Goal: Check status: Check status

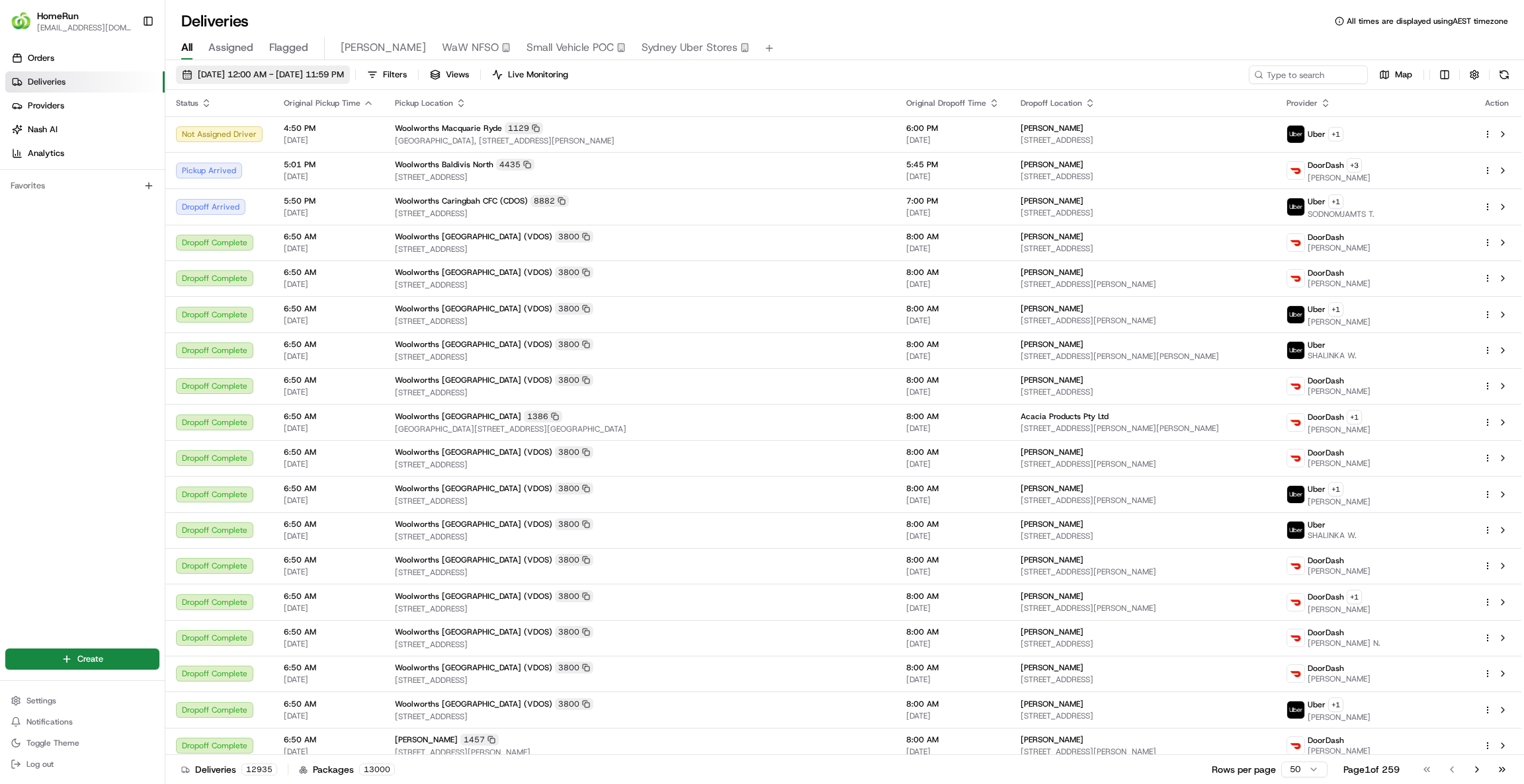
click at [313, 67] on button "[DATE] 12:00 AM - [DATE] 11:59 PM" at bounding box center [263, 75] width 174 height 19
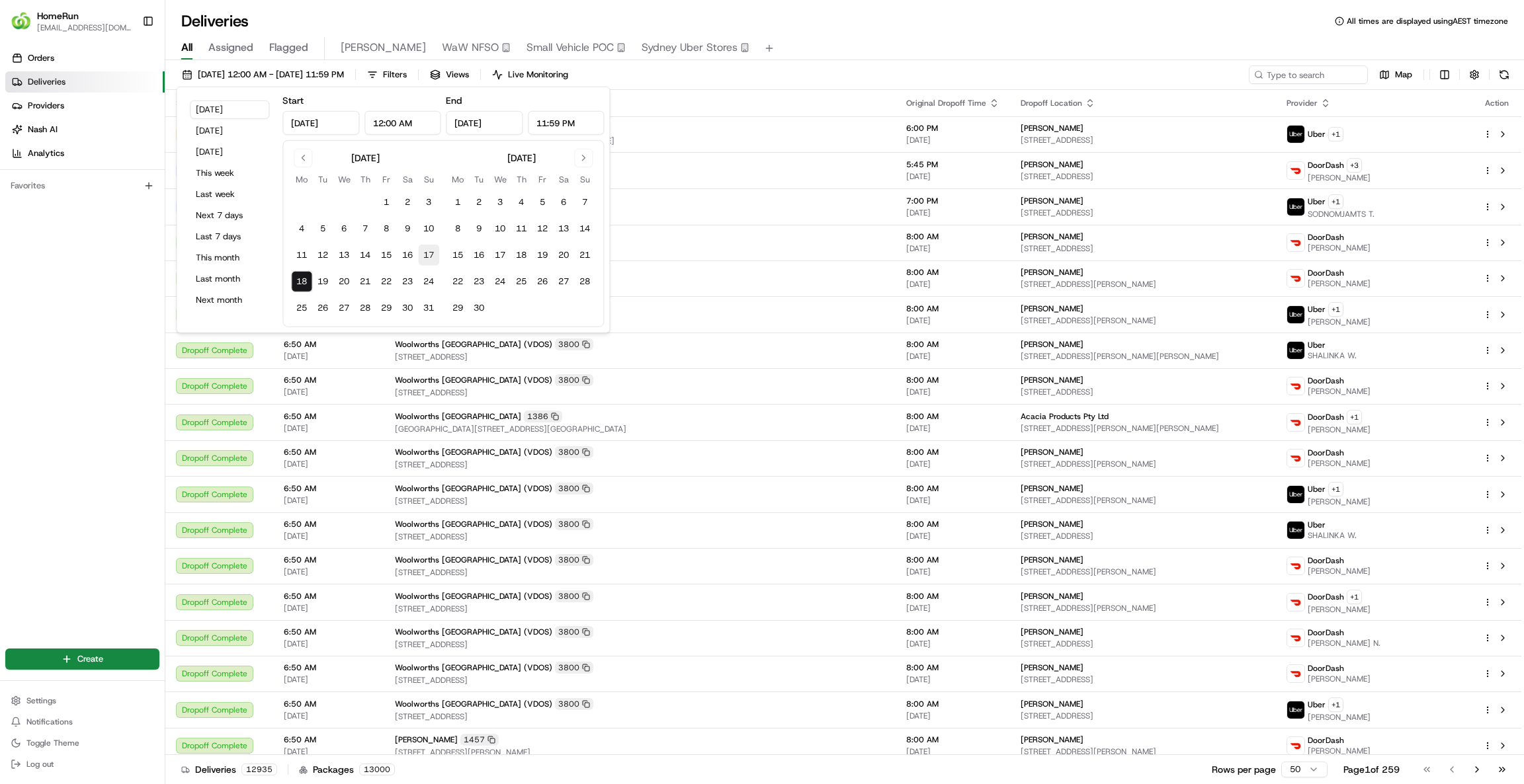
click at [433, 262] on button "17" at bounding box center [429, 256] width 21 height 21
type input "[DATE]"
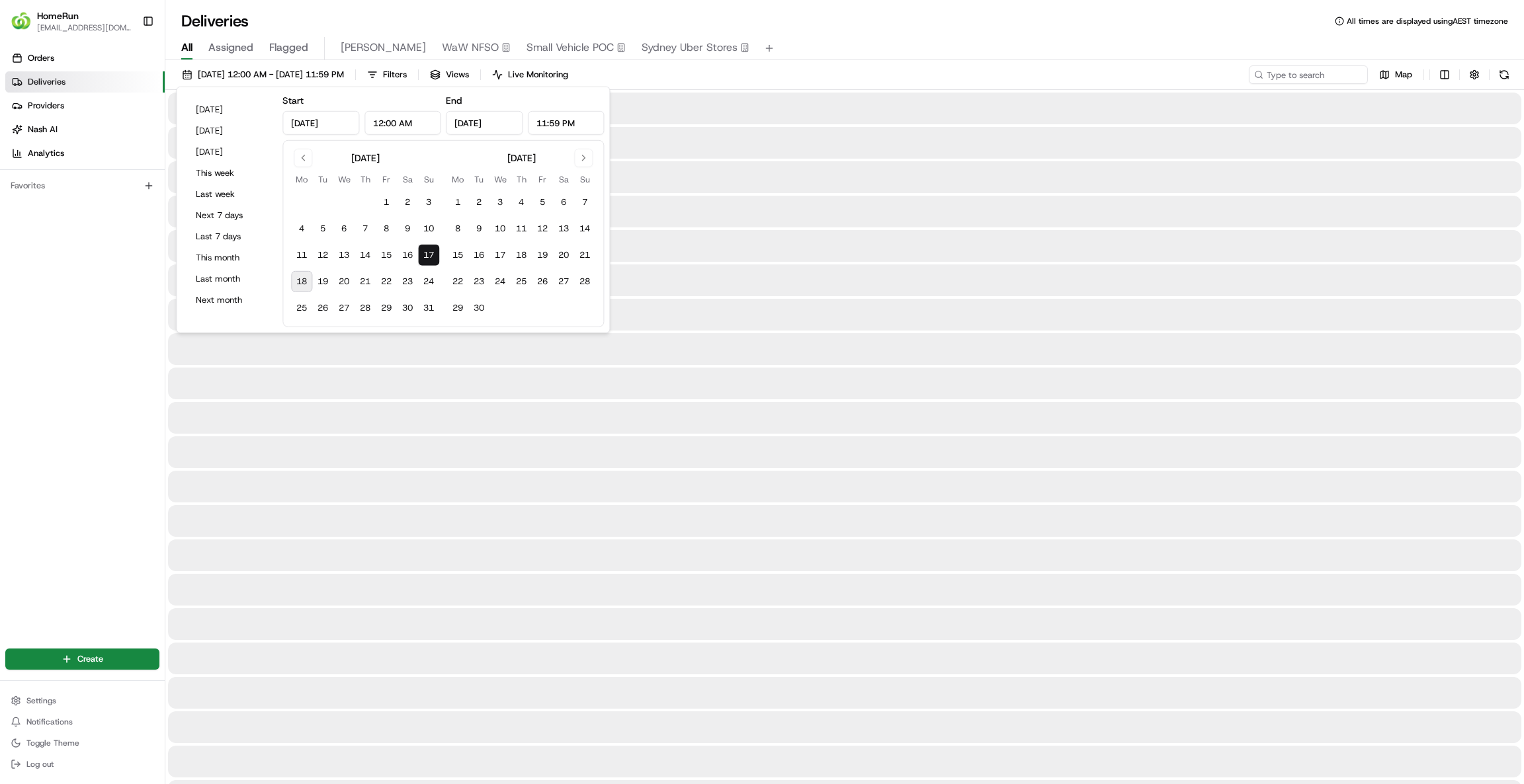
click at [433, 262] on button "17" at bounding box center [429, 256] width 21 height 21
click at [1304, 81] on input at bounding box center [1288, 75] width 159 height 19
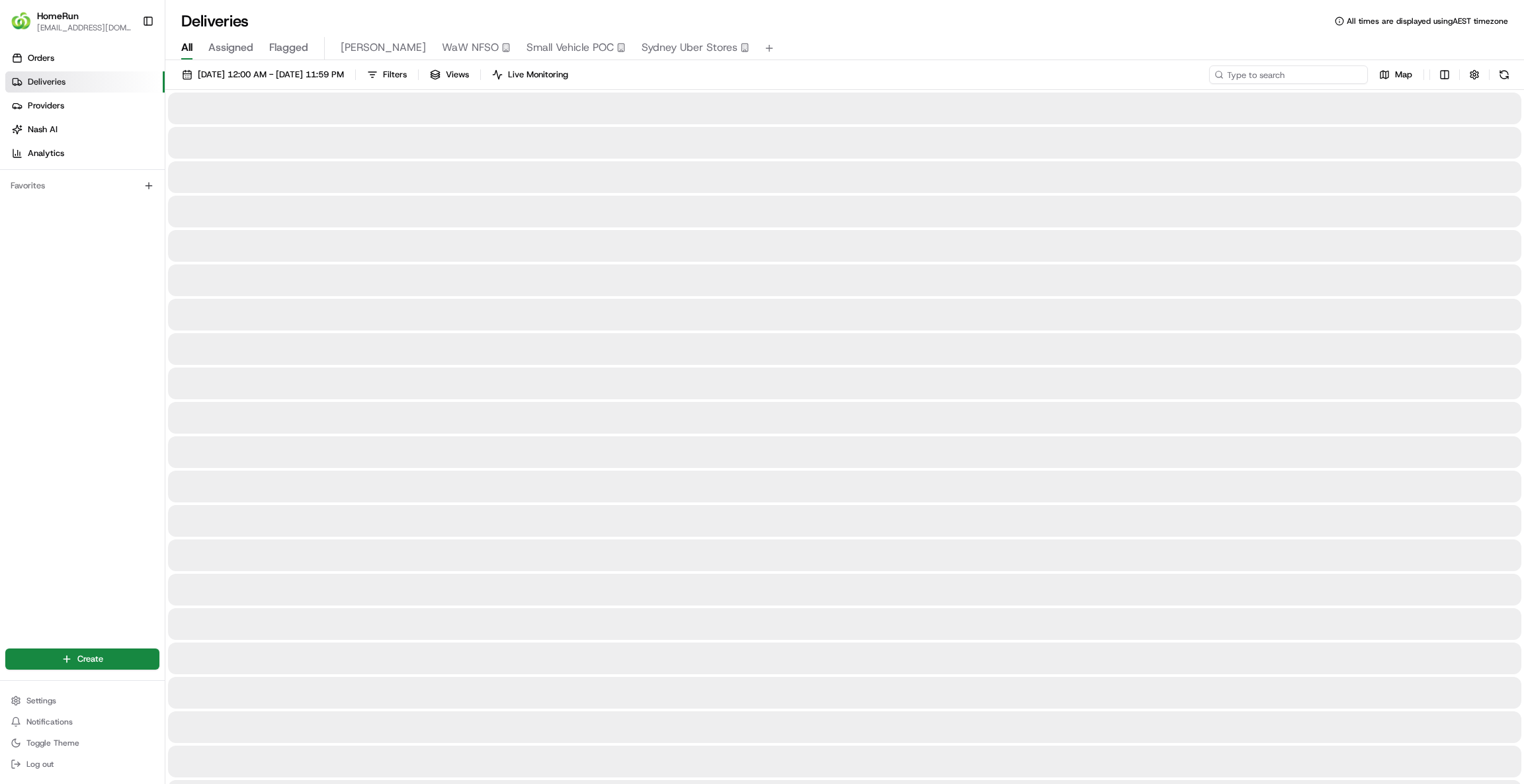
paste input "263909391"
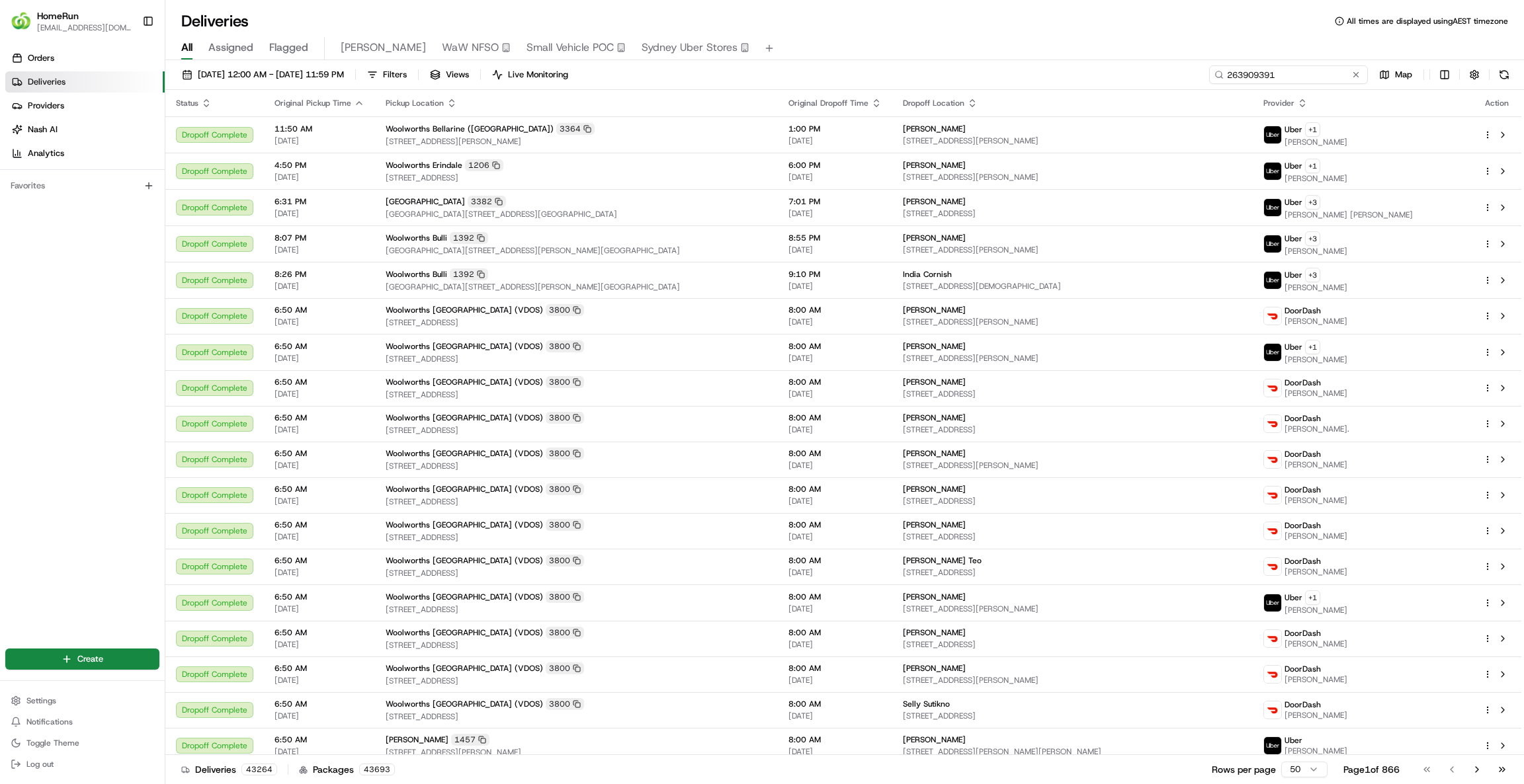
type input "263909391"
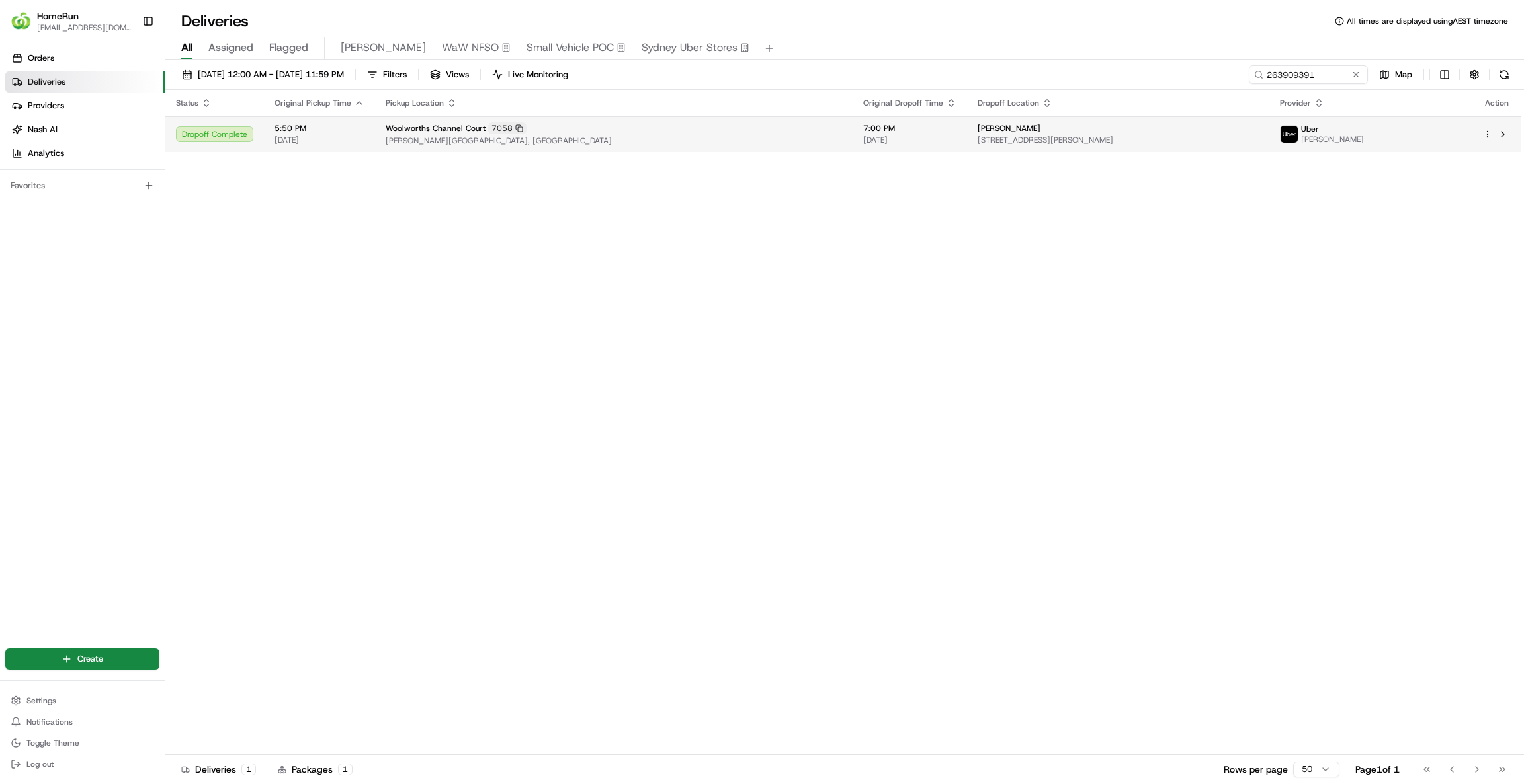
click at [1152, 135] on span "[STREET_ADDRESS][PERSON_NAME]" at bounding box center [1117, 140] width 281 height 11
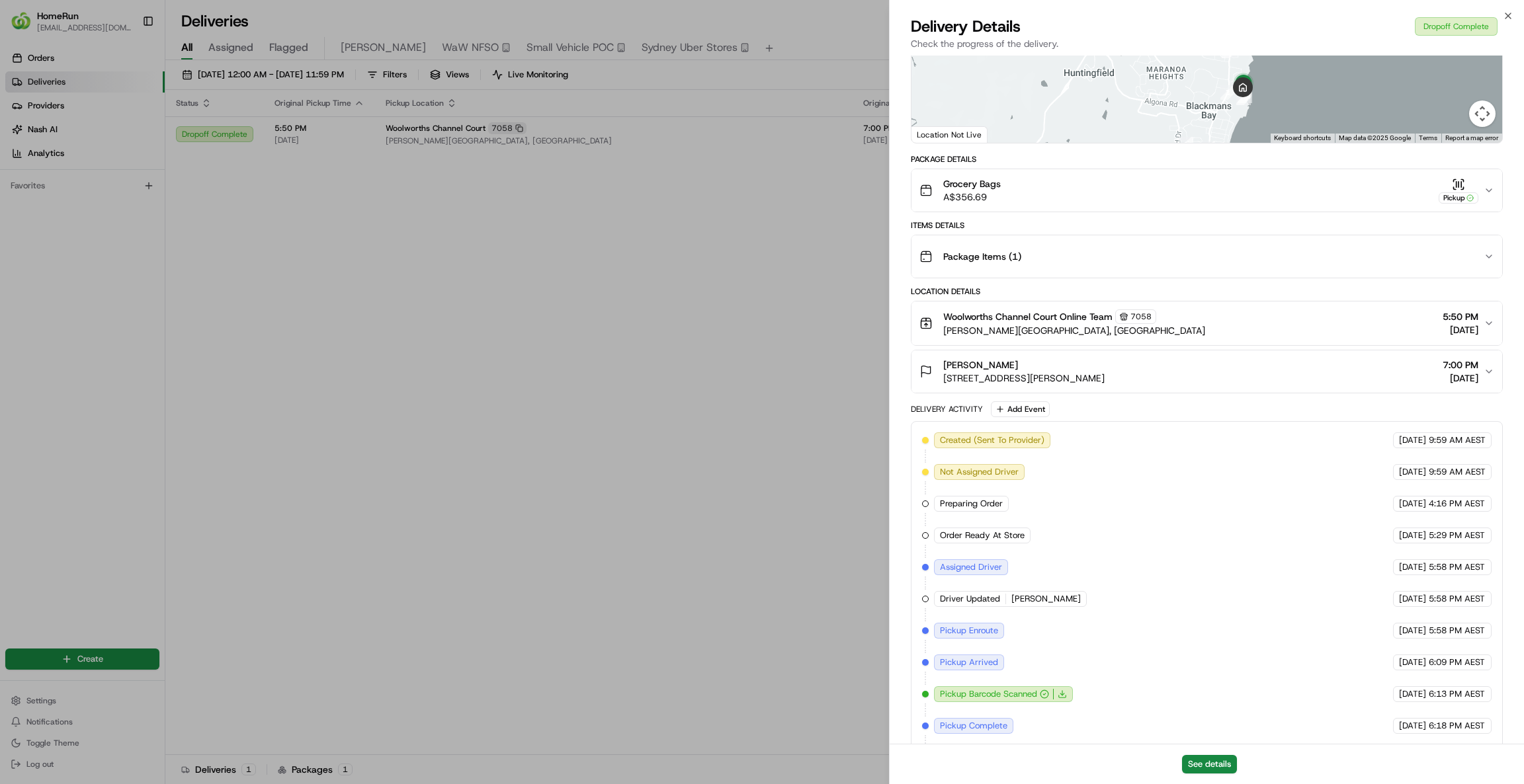
scroll to position [280, 0]
